Goal: Obtain resource: Obtain resource

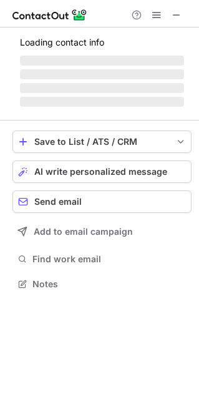
scroll to position [282, 199]
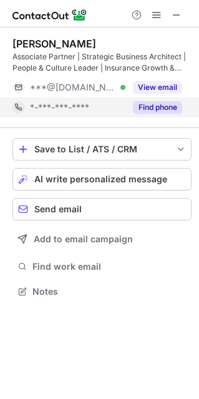
click at [150, 105] on button "Find phone" at bounding box center [157, 107] width 49 height 12
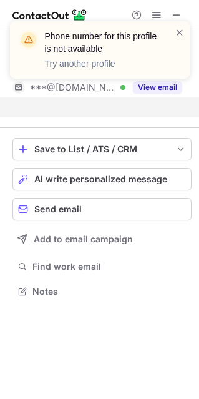
scroll to position [262, 199]
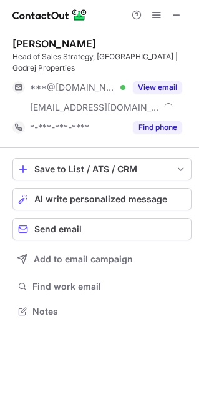
scroll to position [302, 199]
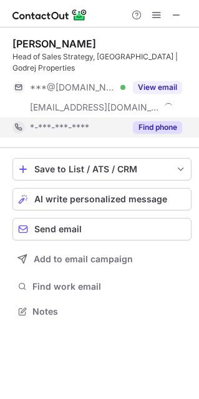
click at [157, 122] on button "Find phone" at bounding box center [157, 127] width 49 height 12
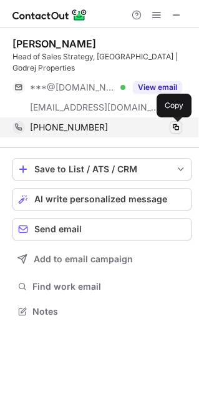
click at [180, 125] on span at bounding box center [176, 127] width 10 height 10
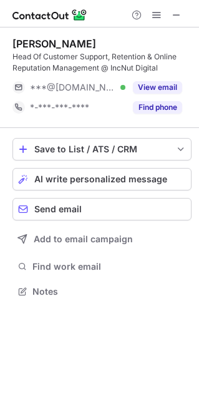
scroll to position [282, 199]
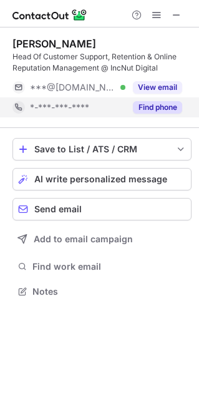
click at [162, 113] on button "Find phone" at bounding box center [157, 107] width 49 height 12
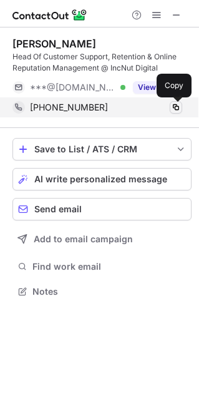
click at [177, 112] on span at bounding box center [176, 107] width 10 height 10
